Goal: Navigation & Orientation: Find specific page/section

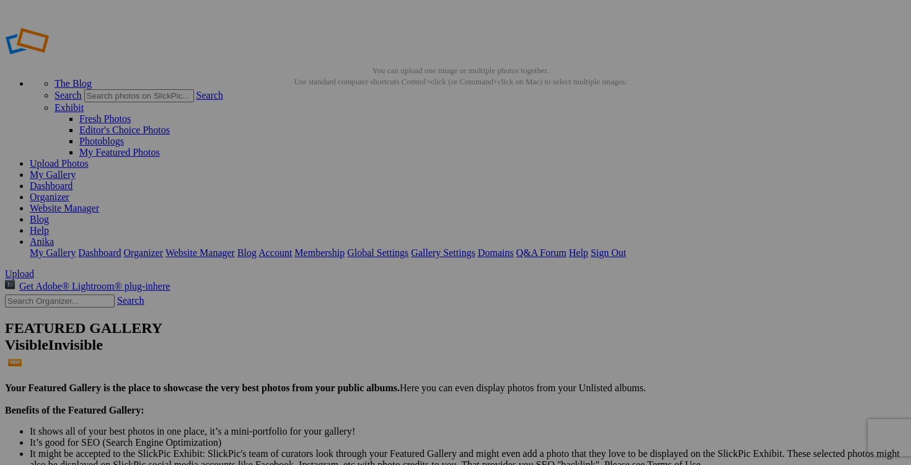
click at [73, 180] on link "Dashboard" at bounding box center [51, 185] width 43 height 11
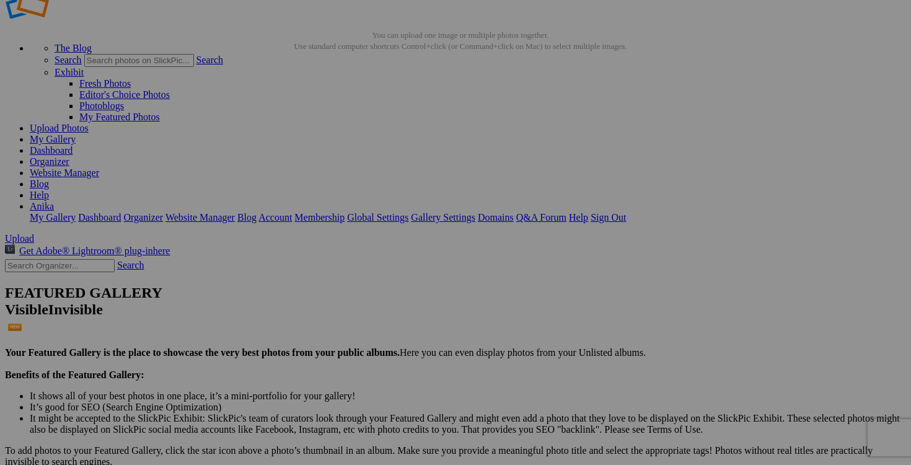
scroll to position [47, 0]
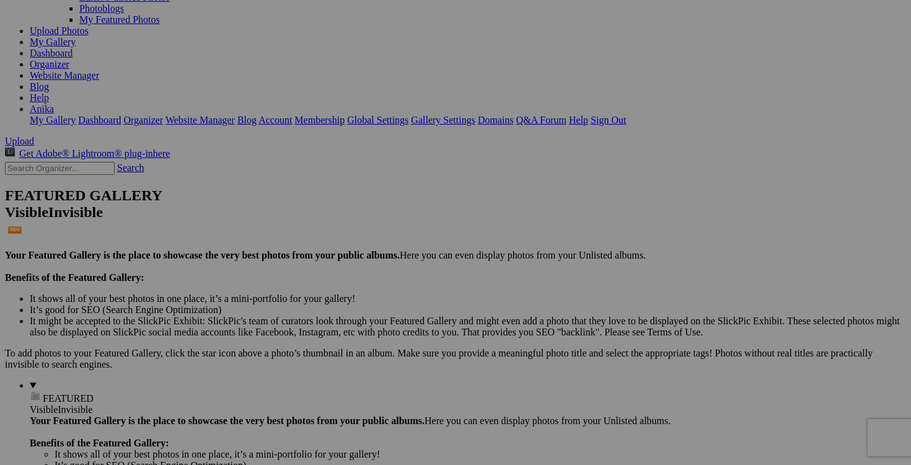
scroll to position [146, 0]
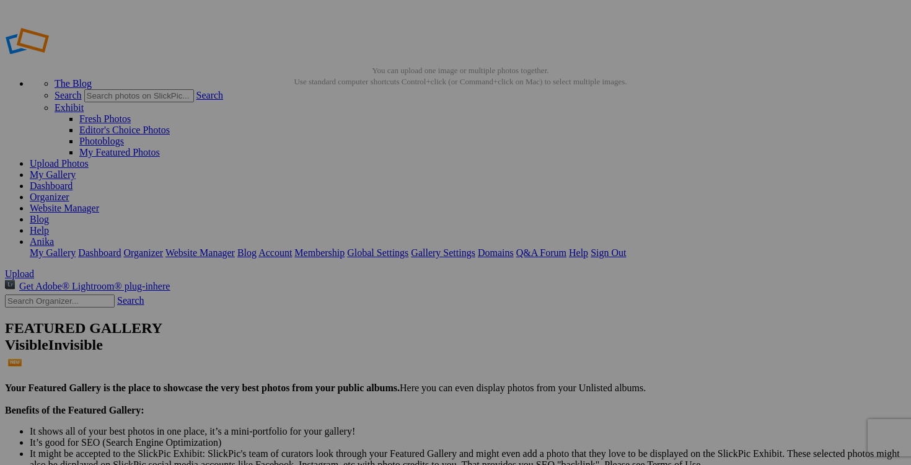
scroll to position [56, 0]
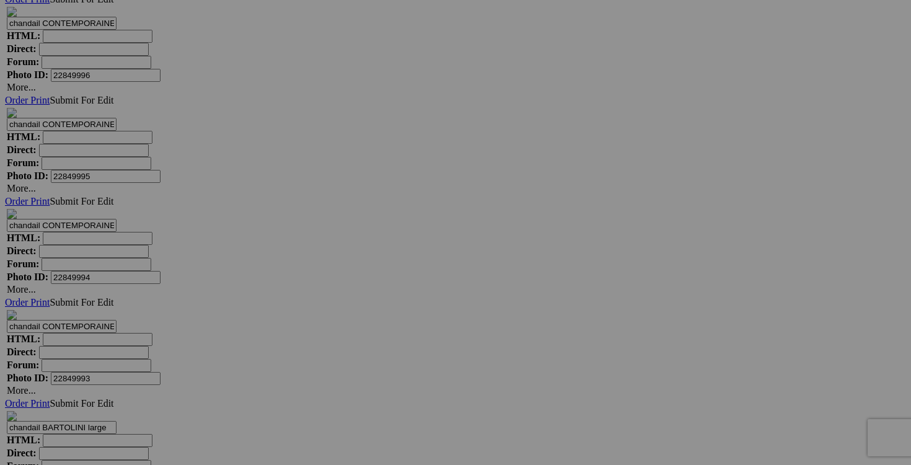
scroll to position [6564, 0]
